Goal: Information Seeking & Learning: Find specific fact

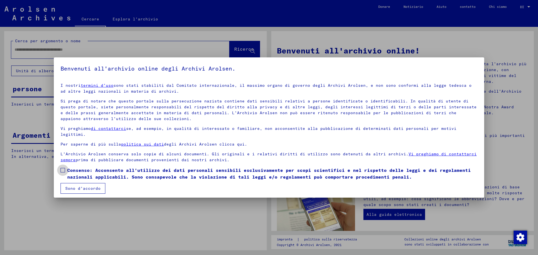
click at [63, 170] on span at bounding box center [63, 170] width 4 height 4
click at [87, 189] on font "Sono d'accordo" at bounding box center [82, 188] width 35 height 5
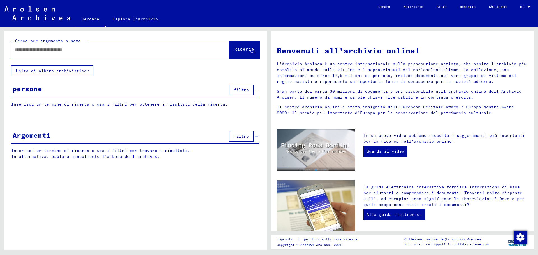
click at [72, 50] on input "text" at bounding box center [114, 50] width 198 height 6
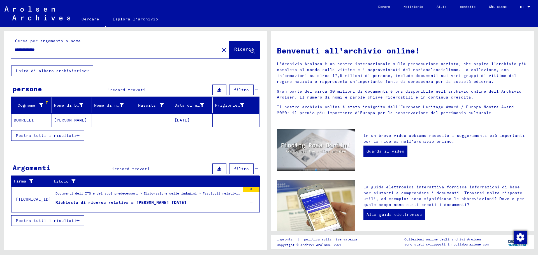
click at [188, 119] on font "[DATE]" at bounding box center [182, 120] width 15 height 5
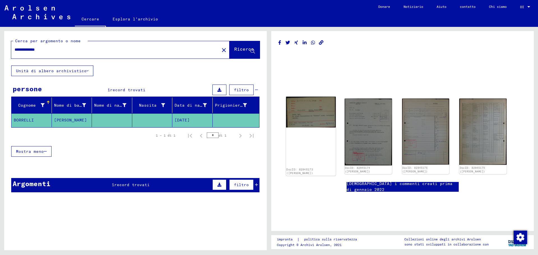
click at [319, 117] on img at bounding box center [311, 112] width 50 height 31
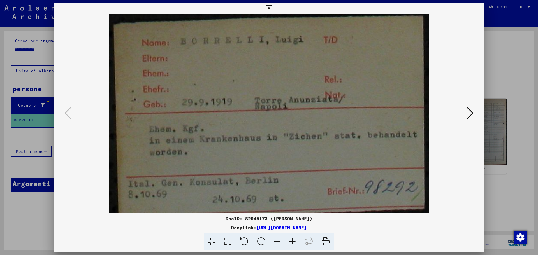
click at [40, 122] on div at bounding box center [269, 127] width 538 height 255
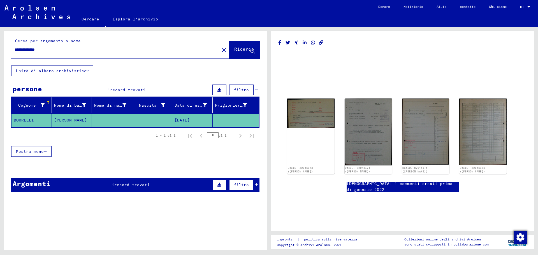
click at [24, 50] on input "**********" at bounding box center [116, 50] width 202 height 6
type input "**********"
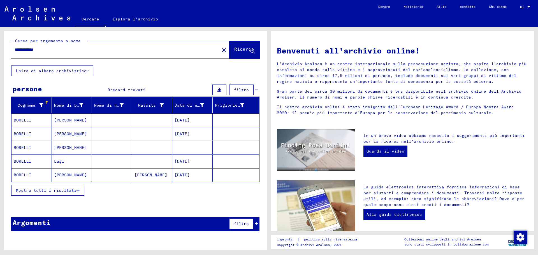
click at [70, 190] on font "Mostra tutti i risultati" at bounding box center [46, 190] width 61 height 5
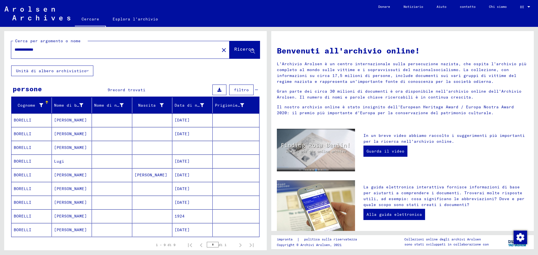
click at [186, 229] on font "[DATE]" at bounding box center [182, 230] width 15 height 5
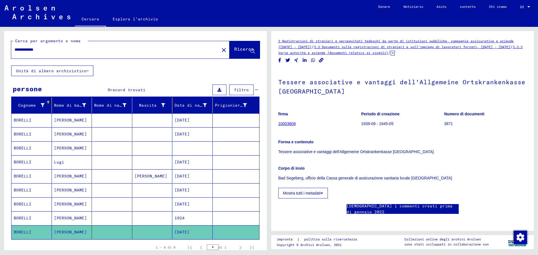
click at [185, 220] on mat-cell "1924" at bounding box center [192, 219] width 40 height 14
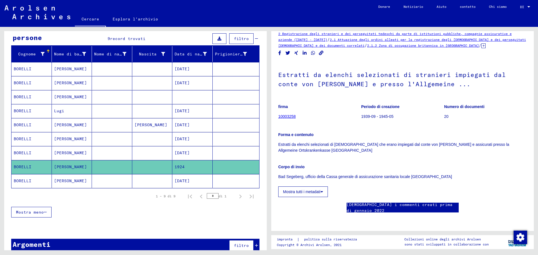
scroll to position [60, 0]
